Goal: Answer question/provide support: Share knowledge or assist other users

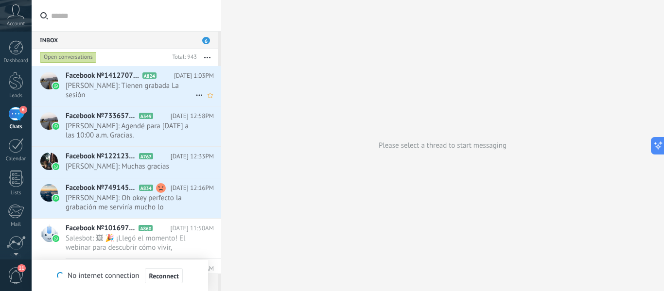
drag, startPoint x: 0, startPoint y: 0, endPoint x: 107, endPoint y: 88, distance: 138.7
click at [107, 88] on span "[PERSON_NAME]: Tienen grabada La sesión" at bounding box center [131, 90] width 130 height 18
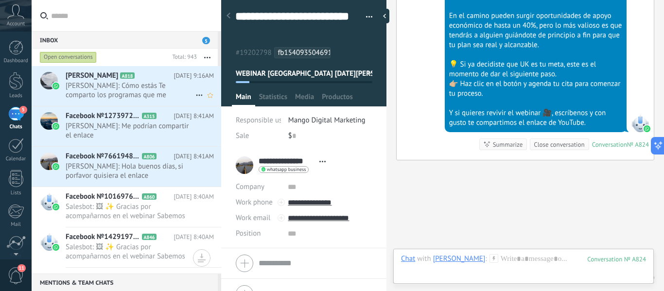
click at [144, 93] on span "[PERSON_NAME]: Cómo estás Te comparto los programas que me interesan y las univ…" at bounding box center [131, 90] width 130 height 18
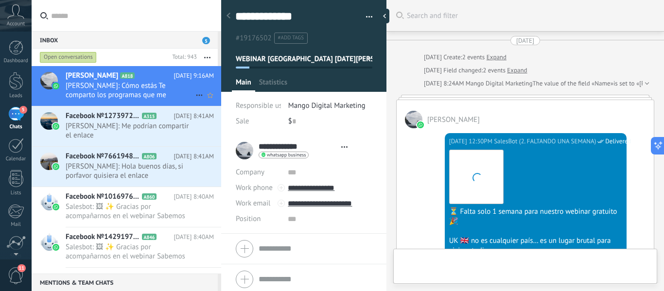
type textarea "**********"
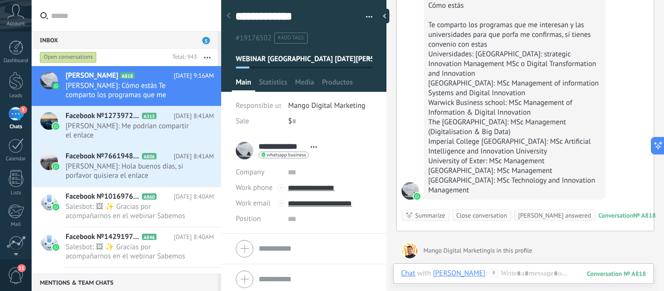
scroll to position [1740, 0]
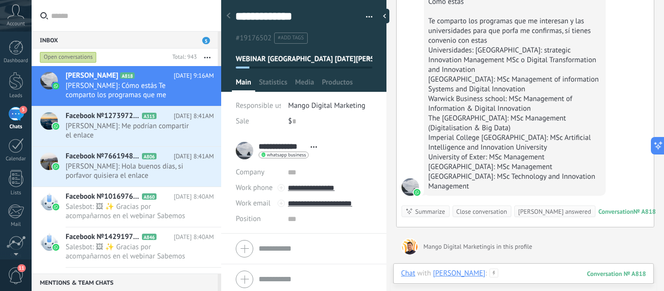
click at [511, 280] on div at bounding box center [523, 283] width 245 height 29
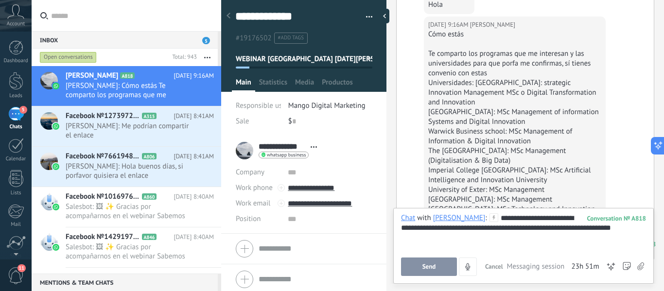
scroll to position [1706, 0]
click at [631, 230] on div "**********" at bounding box center [523, 231] width 245 height 37
drag, startPoint x: 636, startPoint y: 227, endPoint x: 621, endPoint y: 229, distance: 15.3
click at [621, 229] on div "**********" at bounding box center [523, 231] width 245 height 37
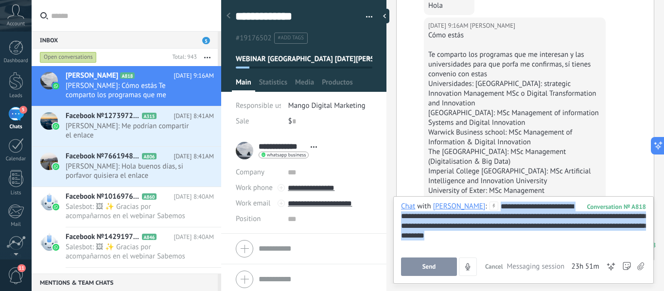
drag, startPoint x: 504, startPoint y: 233, endPoint x: 492, endPoint y: 207, distance: 28.7
click at [492, 207] on div "**********" at bounding box center [523, 226] width 245 height 49
copy div "**********"
click at [418, 262] on button "Send" at bounding box center [429, 266] width 56 height 18
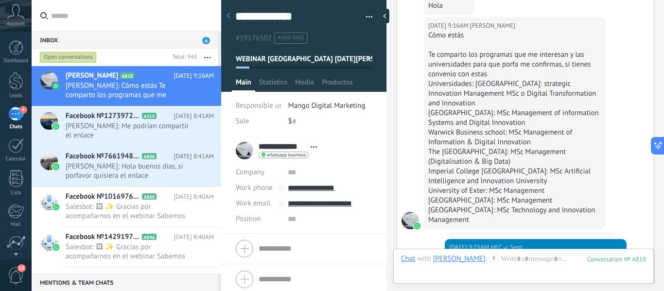
scroll to position [1908, 0]
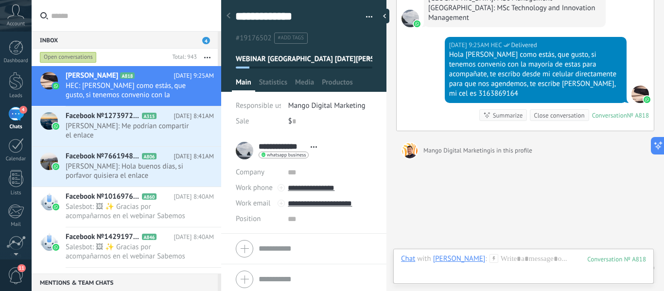
drag, startPoint x: 312, startPoint y: 184, endPoint x: 299, endPoint y: 151, distance: 35.7
drag, startPoint x: 299, startPoint y: 151, endPoint x: 265, endPoint y: 169, distance: 38.0
click at [265, 169] on div "Company" at bounding box center [258, 173] width 45 height 16
drag, startPoint x: 322, startPoint y: 189, endPoint x: 538, endPoint y: 152, distance: 219.3
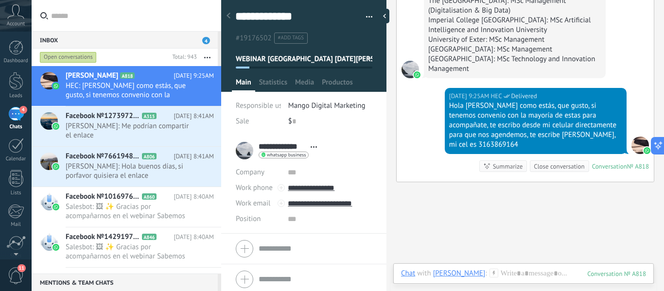
scroll to position [1889, 0]
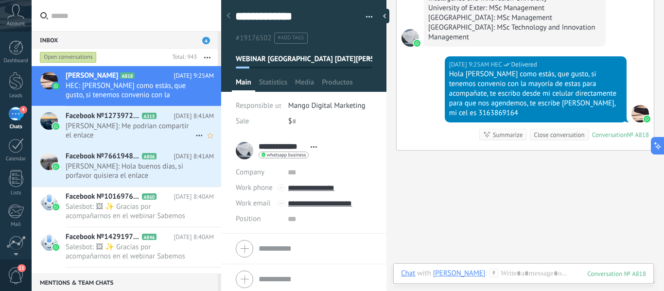
click at [158, 130] on span "[PERSON_NAME]: Me podrían compartir el enlace" at bounding box center [131, 130] width 130 height 18
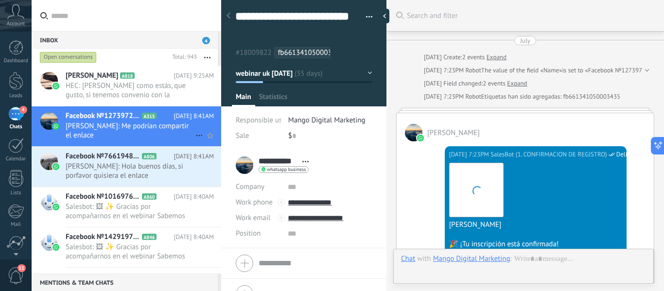
scroll to position [2731, 0]
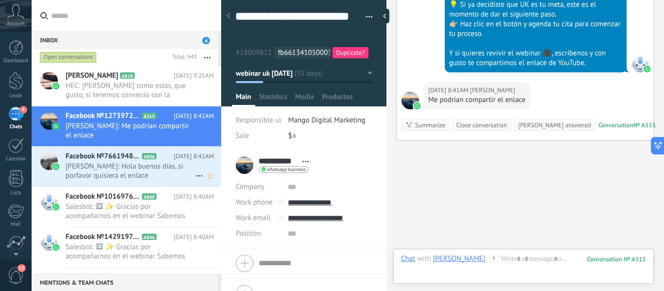
click at [120, 165] on span "[PERSON_NAME]: Hola buenos días, si porfavor quisiera el enlace" at bounding box center [131, 171] width 130 height 18
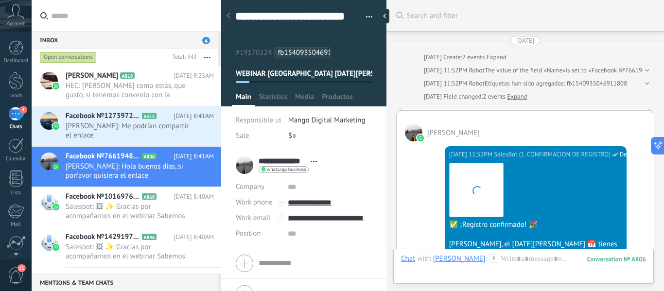
scroll to position [2007, 0]
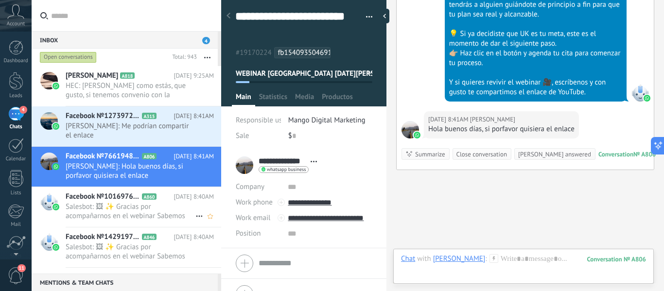
click at [151, 191] on div "Facebook №1016976747070480 A860 [DATE] 8:40AM Salesbot: 🖼 ✨ Gracias por acompañ…" at bounding box center [143, 207] width 155 height 40
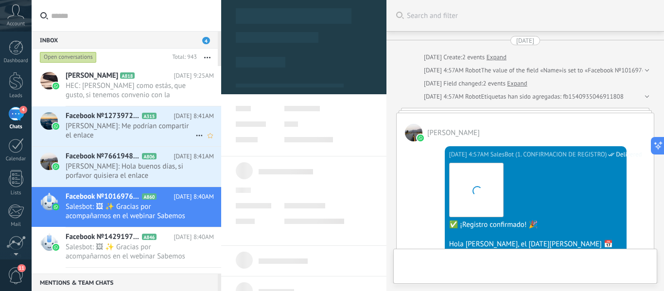
click at [129, 125] on span "[PERSON_NAME]: Me podrían compartir el enlace" at bounding box center [131, 130] width 130 height 18
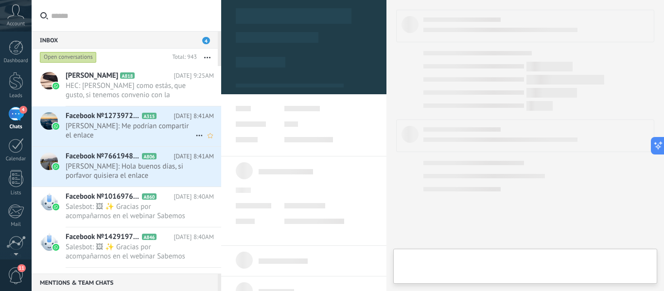
scroll to position [29, 0]
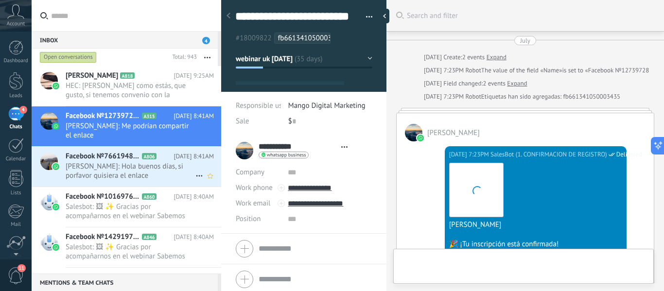
click at [129, 145] on div "Facebook №1273972804432561 A315 [DATE] 8:41AM [PERSON_NAME]: Me podrían compart…" at bounding box center [143, 126] width 155 height 40
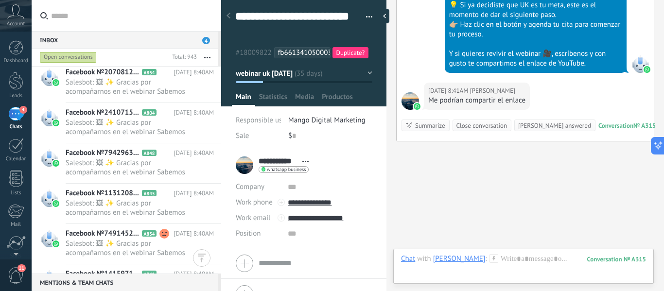
scroll to position [2731, 0]
click at [125, 94] on span "Salesbot: 🖼 ✨ Gracias por acompañarnos en el webinar Sabemos que dar el paso ha…" at bounding box center [131, 87] width 130 height 18
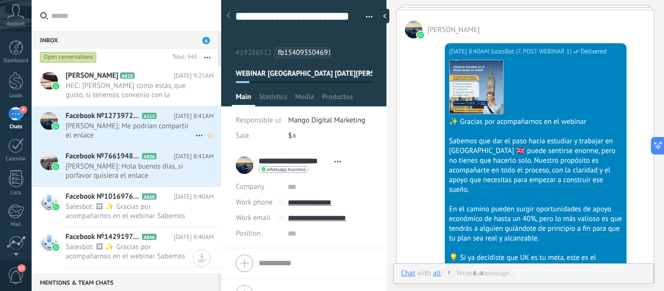
click at [120, 123] on span "[PERSON_NAME]: Me podrían compartir el enlace" at bounding box center [131, 130] width 130 height 18
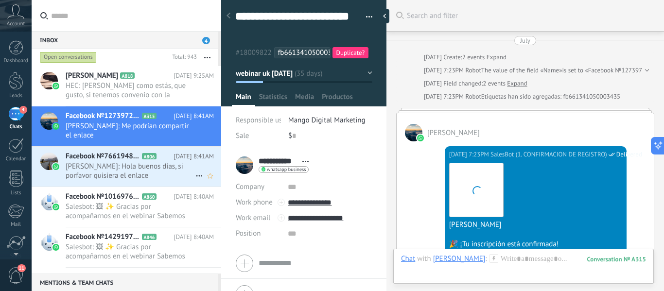
scroll to position [2731, 0]
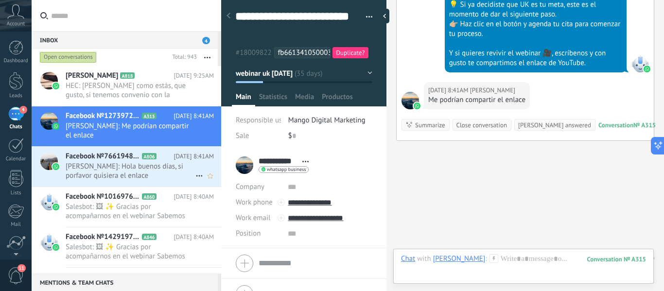
click at [120, 157] on span "Facebook №766194859523071" at bounding box center [103, 157] width 74 height 10
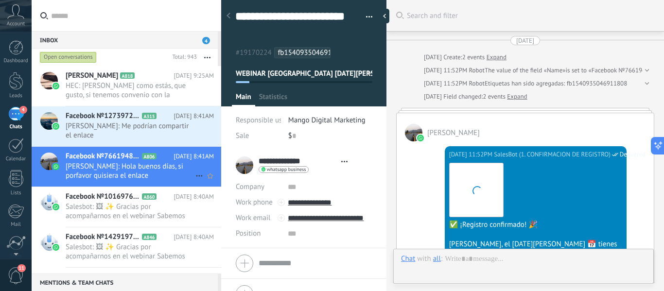
type textarea "**********"
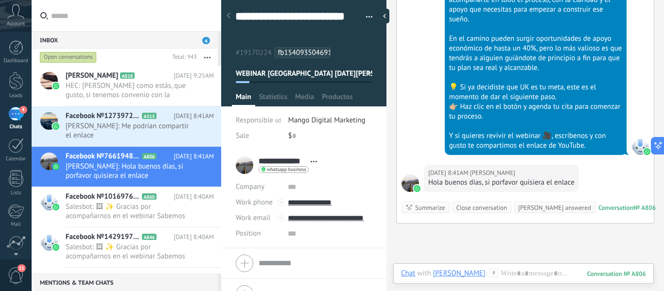
click at [204, 39] on span "4" at bounding box center [206, 40] width 8 height 7
